Goal: Task Accomplishment & Management: Manage account settings

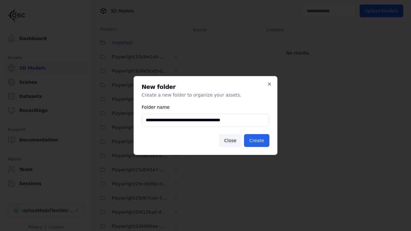
scroll to position [1031, 0]
type input "**********"
click at [258, 141] on button "Create" at bounding box center [256, 140] width 25 height 13
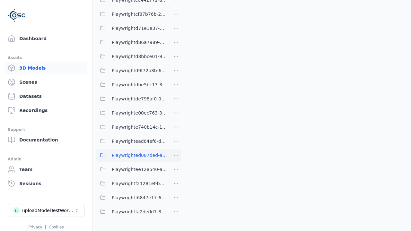
click at [132, 155] on span "Playwrighted087ded-a26a-4a83-8be4-6dc480afe69a" at bounding box center [139, 156] width 55 height 8
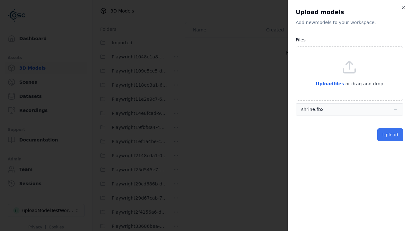
click at [391, 135] on button "Upload" at bounding box center [390, 134] width 26 height 13
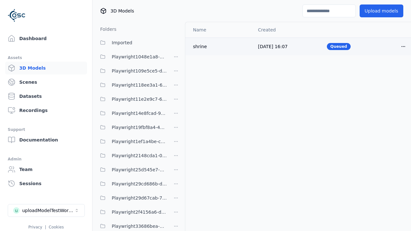
click at [403, 46] on html "Support Dashboard Assets 3D Models Scenes Datasets Recordings Support Documenta…" at bounding box center [205, 115] width 411 height 231
click at [389, 71] on div "Delete" at bounding box center [389, 71] width 38 height 10
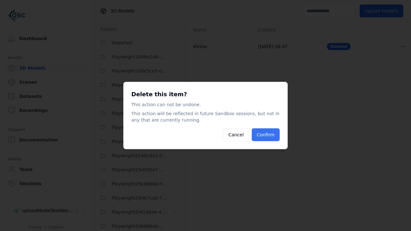
click at [266, 135] on button "Confirm" at bounding box center [266, 134] width 28 height 13
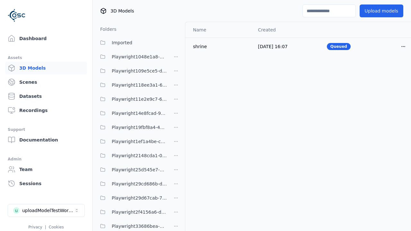
click at [176, 118] on html "Support Dashboard Assets 3D Models Scenes Datasets Recordings Support Documenta…" at bounding box center [205, 115] width 411 height 231
